Goal: Information Seeking & Learning: Learn about a topic

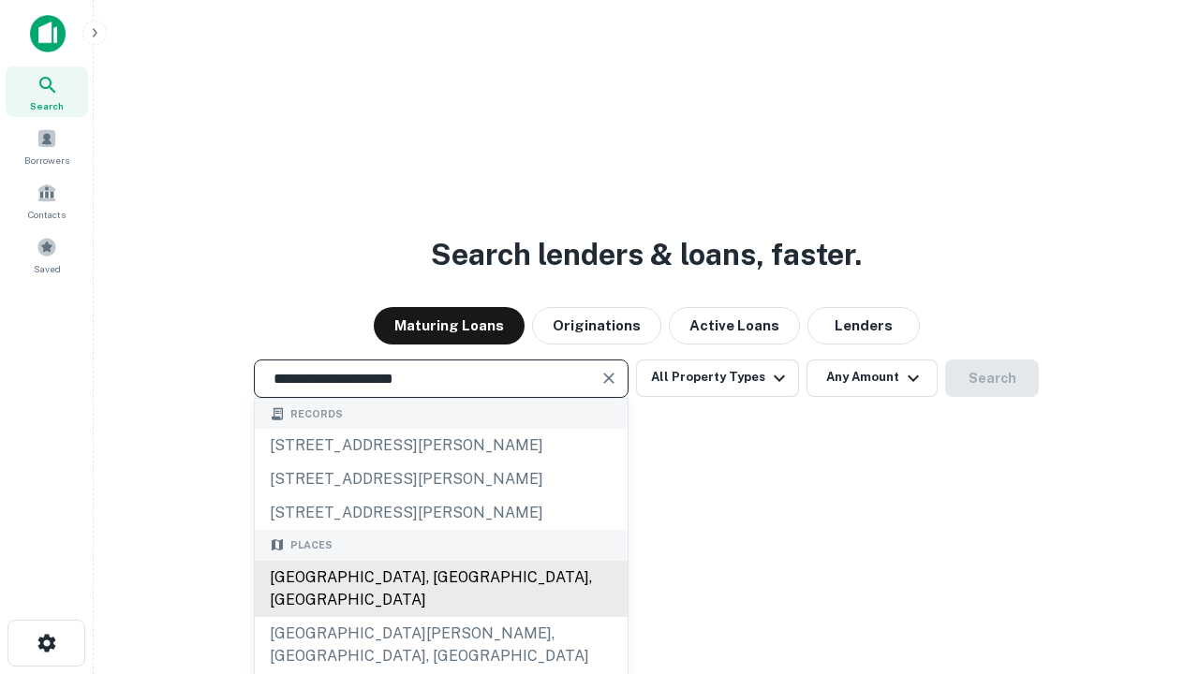
click at [440, 617] on div "Santa Monica, CA, USA" at bounding box center [441, 589] width 373 height 56
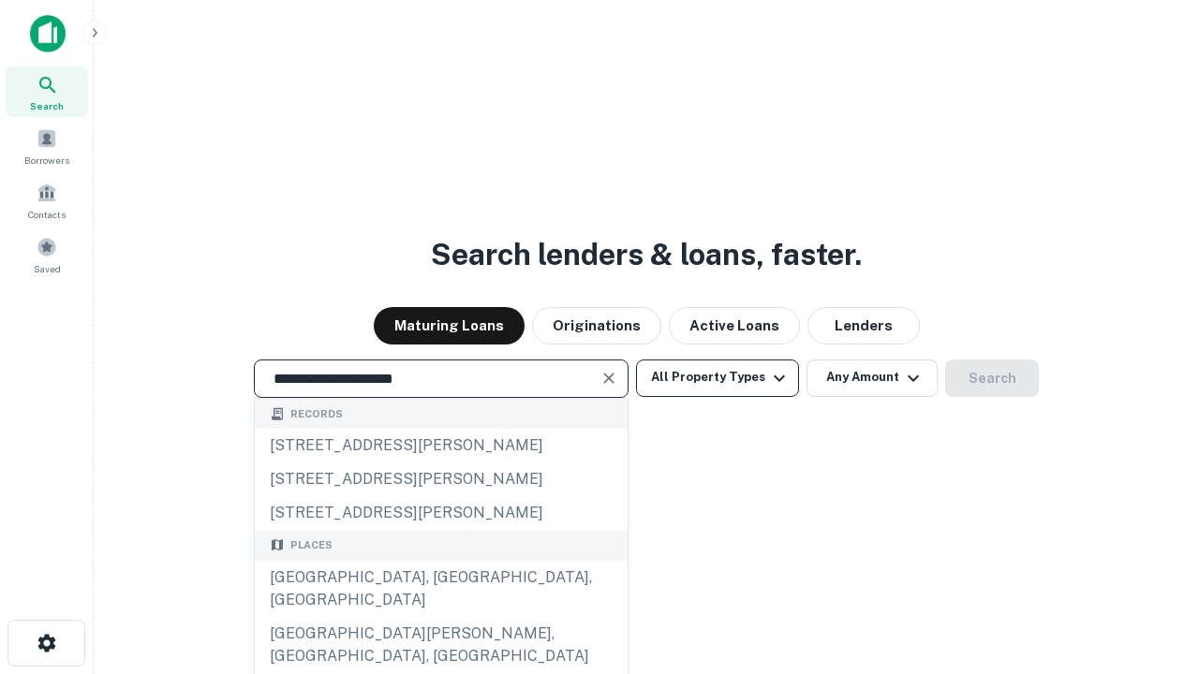
type input "**********"
click at [717, 377] on button "All Property Types" at bounding box center [717, 378] width 163 height 37
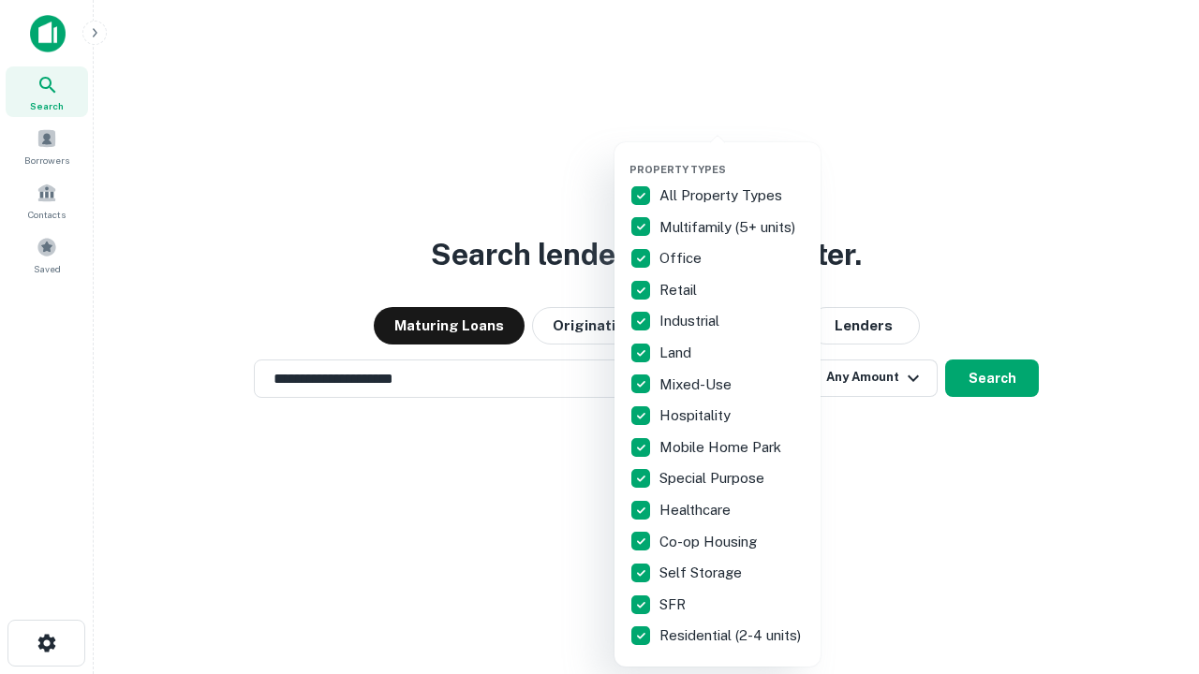
click at [732, 157] on button "button" at bounding box center [732, 157] width 206 height 1
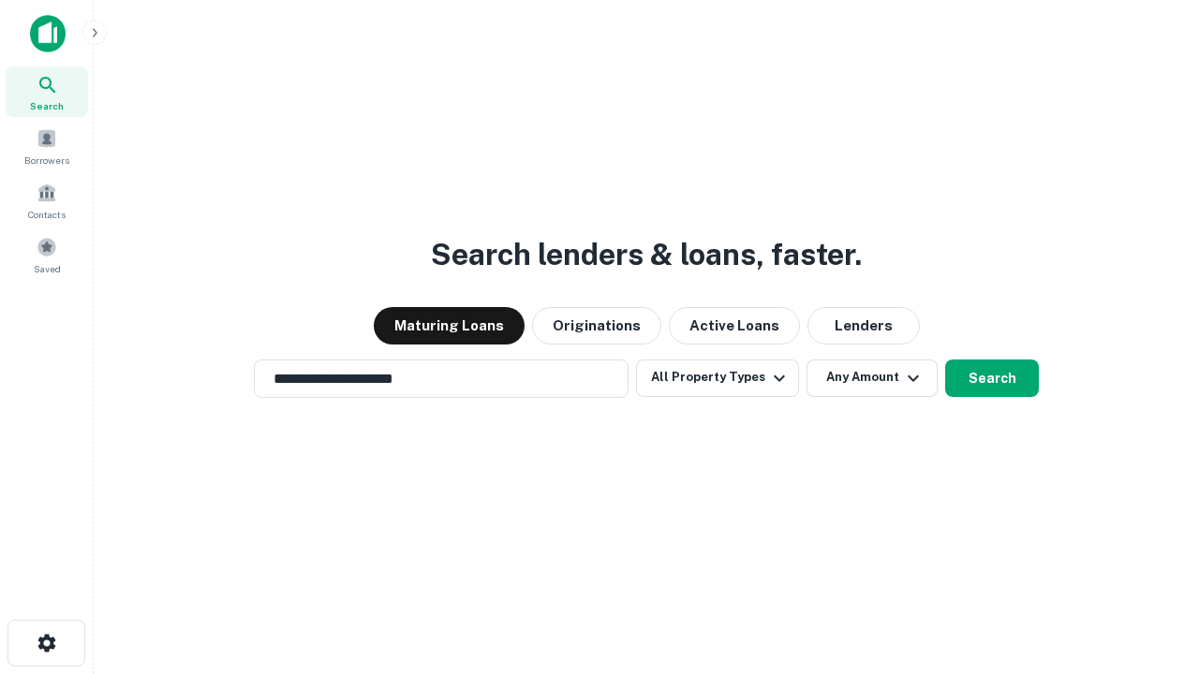
scroll to position [11, 226]
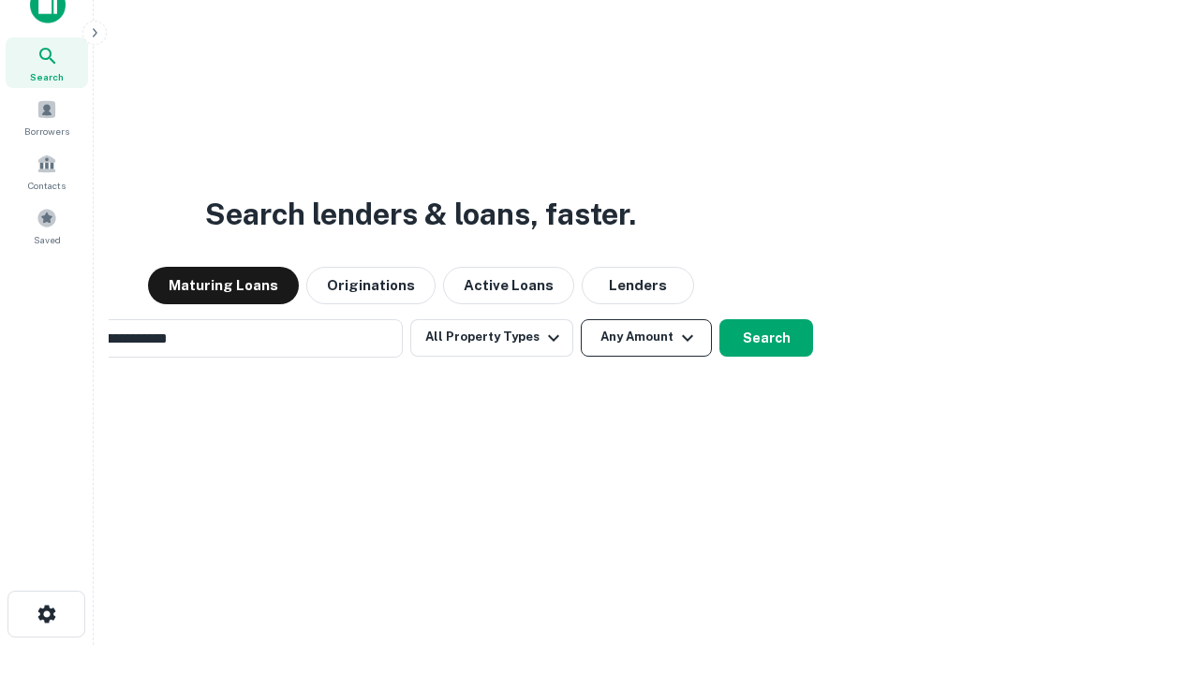
click at [581, 319] on button "Any Amount" at bounding box center [646, 337] width 131 height 37
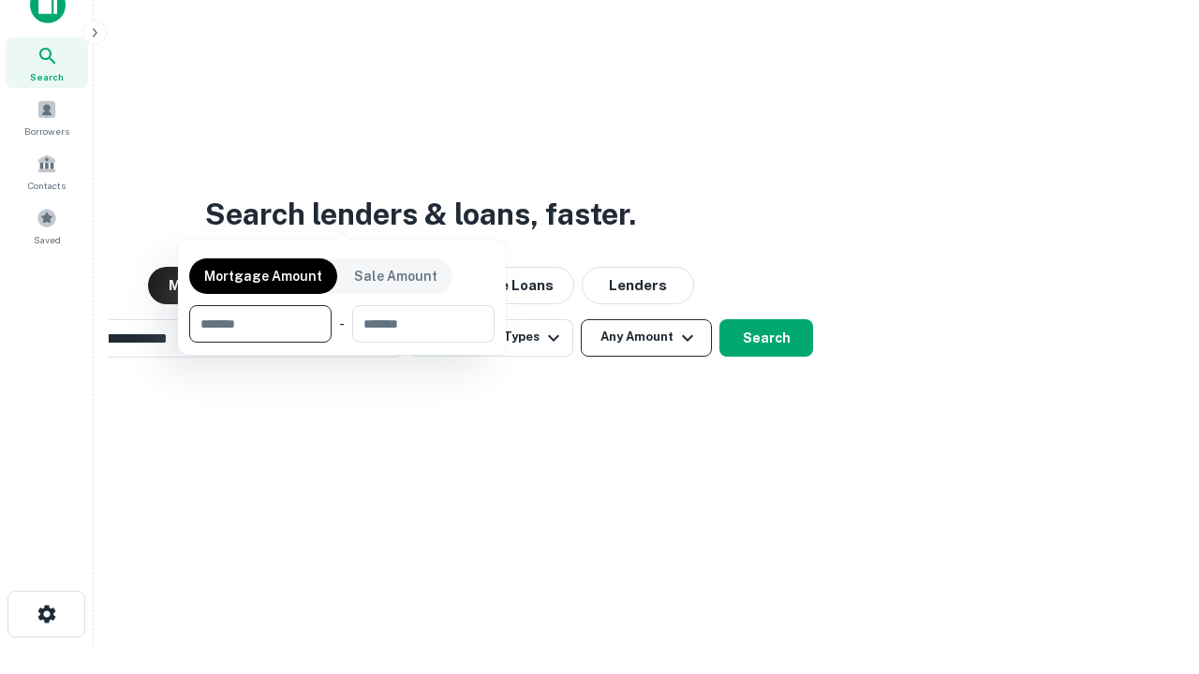
scroll to position [135, 530]
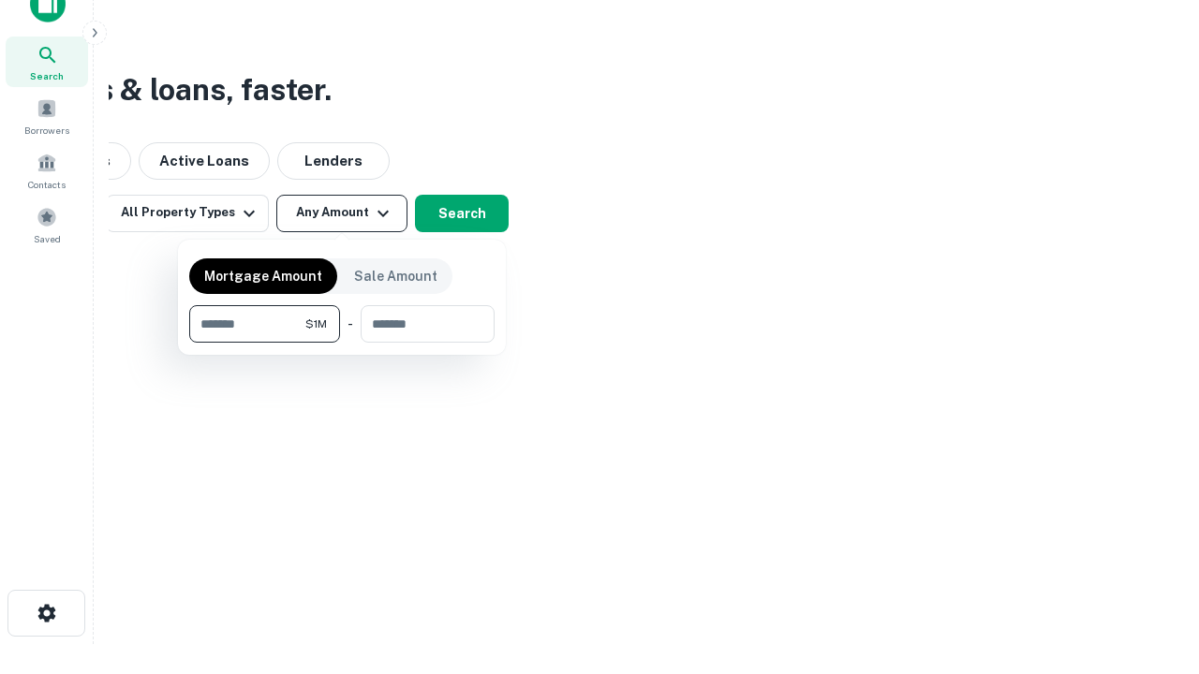
type input "*******"
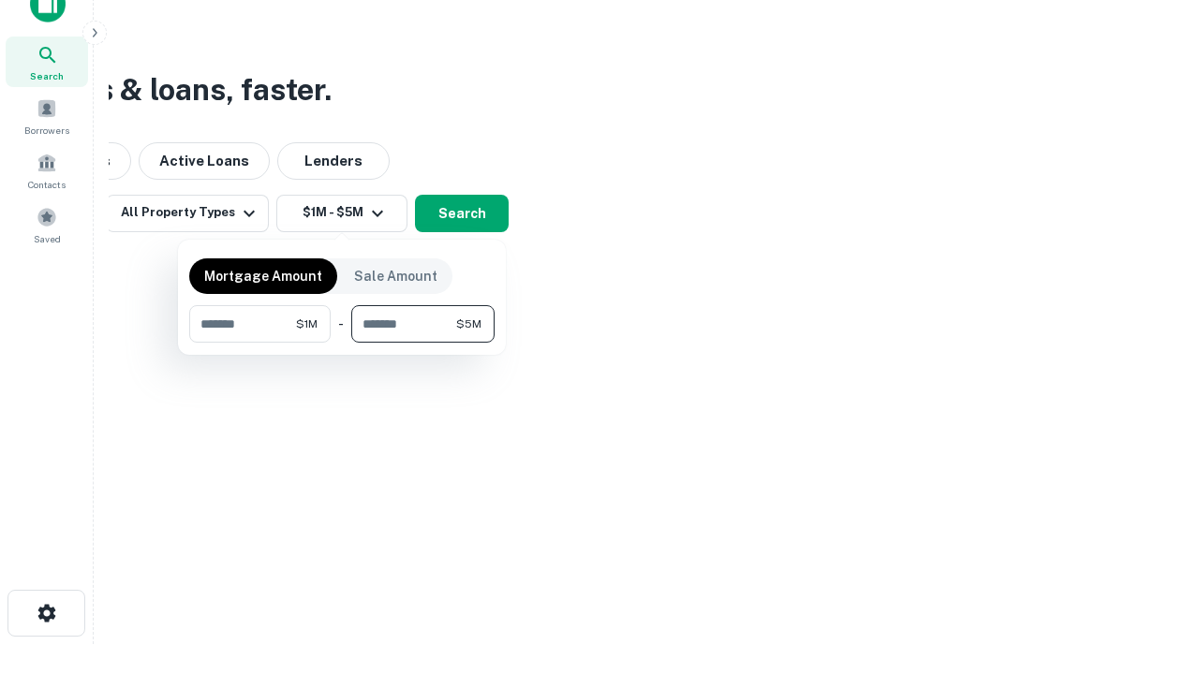
type input "*******"
click at [342, 343] on button "button" at bounding box center [341, 343] width 305 height 1
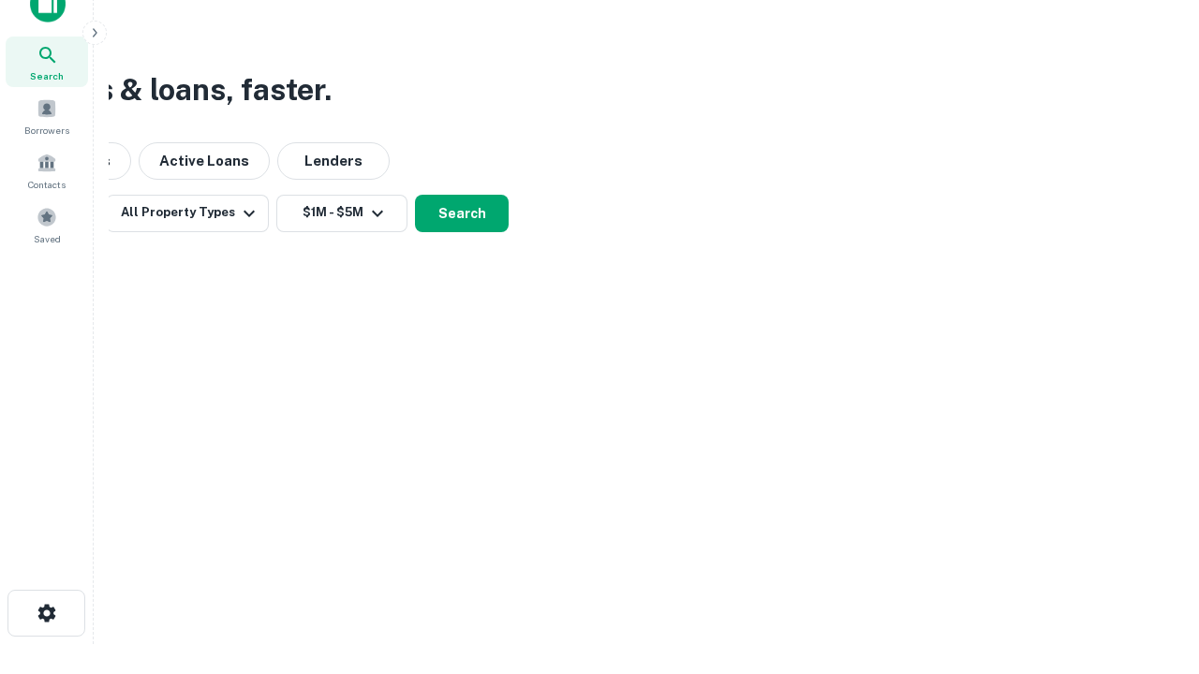
scroll to position [0, 0]
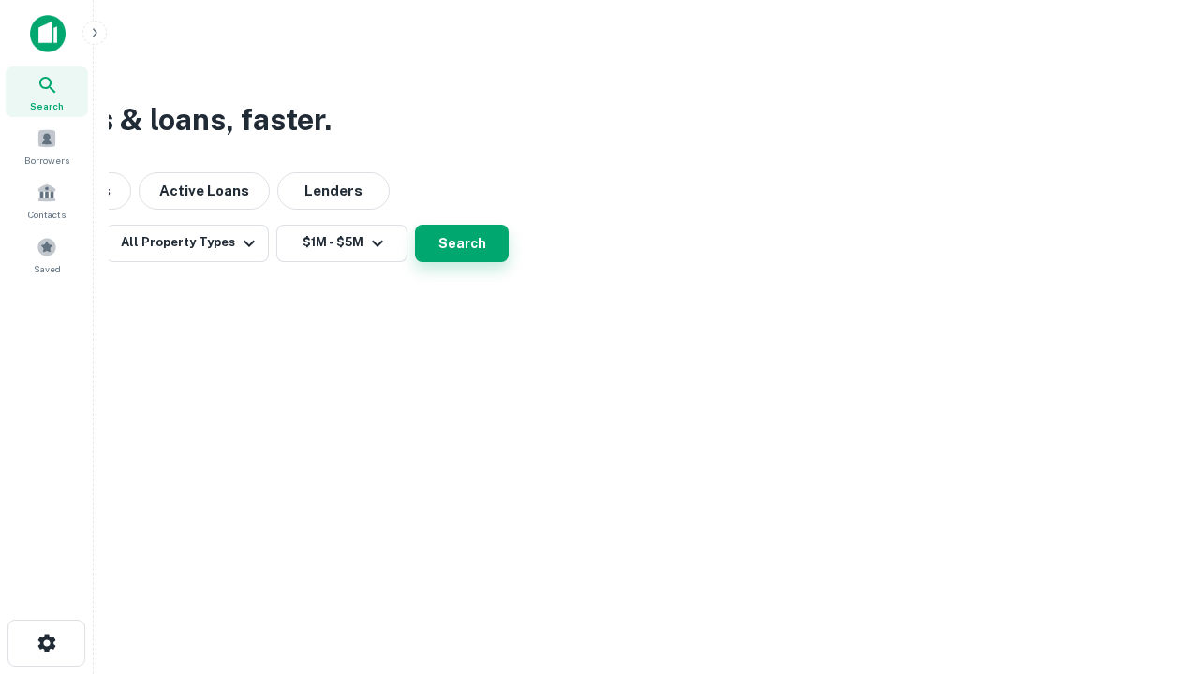
click at [509, 262] on button "Search" at bounding box center [462, 243] width 94 height 37
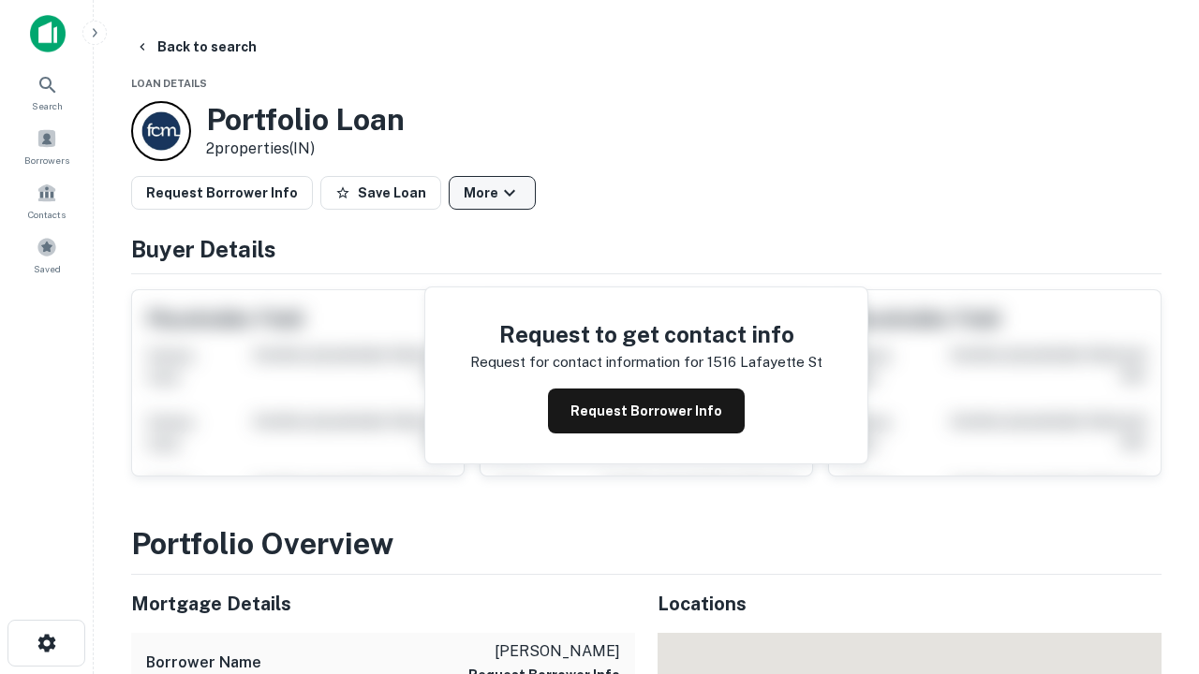
click at [492, 193] on button "More" at bounding box center [492, 193] width 87 height 34
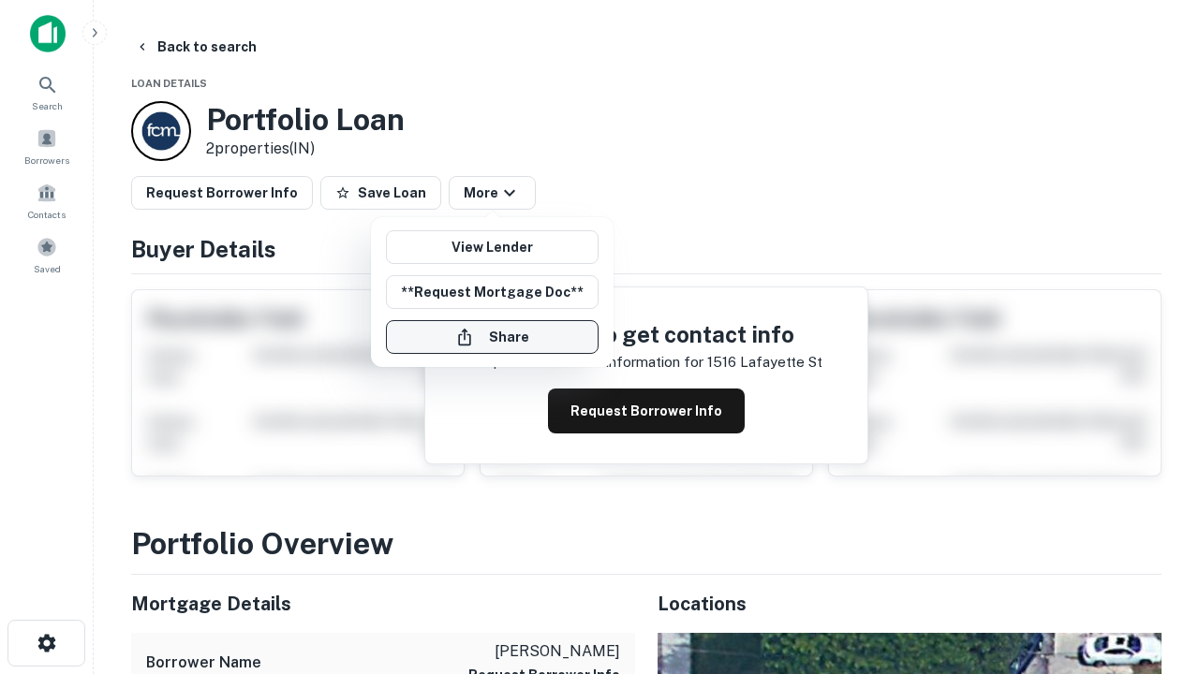
click at [492, 337] on button "Share" at bounding box center [492, 337] width 213 height 34
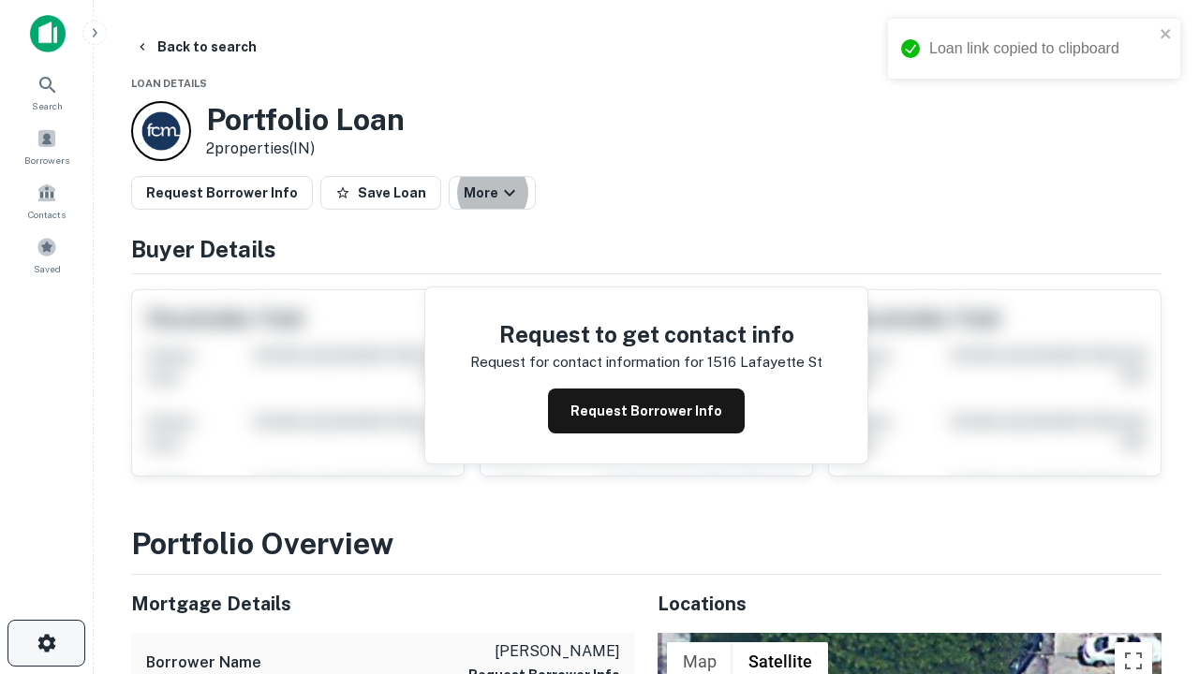
click at [46, 643] on icon "button" at bounding box center [47, 643] width 22 height 22
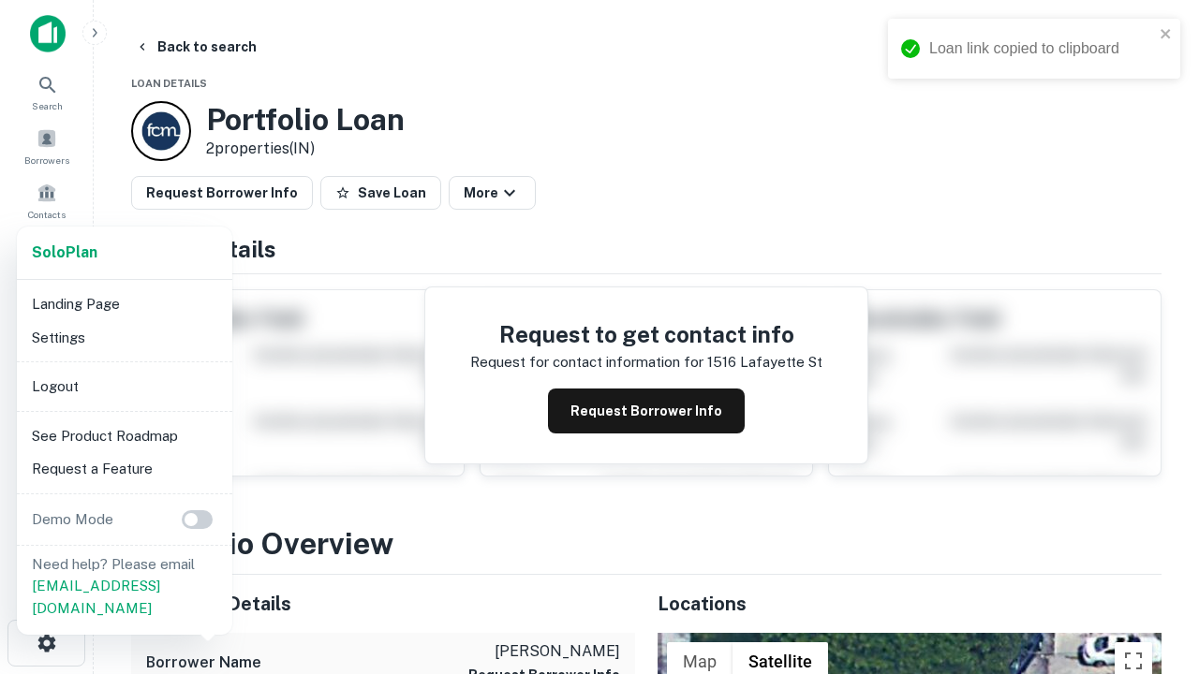
click at [124, 386] on li "Logout" at bounding box center [124, 387] width 200 height 34
